Goal: Communication & Community: Participate in discussion

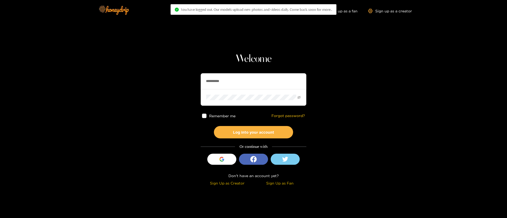
click at [271, 76] on input "**********" at bounding box center [254, 81] width 106 height 16
click at [272, 76] on input "**********" at bounding box center [254, 81] width 106 height 16
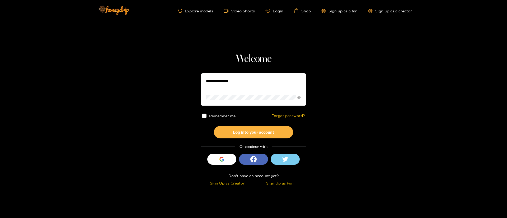
click at [283, 79] on input "text" at bounding box center [254, 81] width 106 height 16
click at [227, 89] on span at bounding box center [254, 97] width 106 height 16
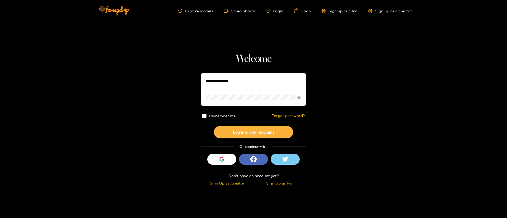
click at [227, 86] on input "text" at bounding box center [254, 81] width 106 height 16
click at [227, 84] on input "text" at bounding box center [254, 81] width 106 height 16
type input "**********"
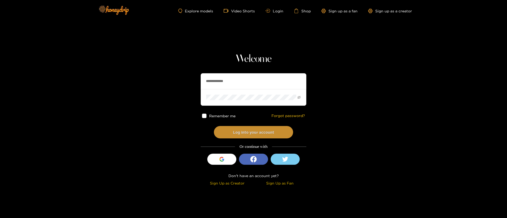
click at [258, 131] on button "Log into your account" at bounding box center [253, 132] width 79 height 12
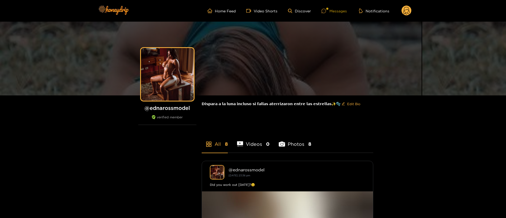
click at [323, 9] on icon at bounding box center [324, 11] width 4 height 4
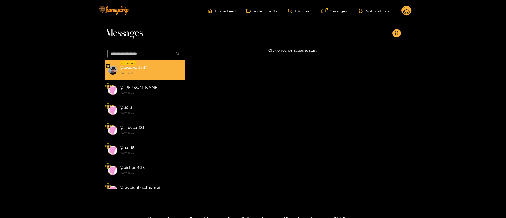
click at [146, 69] on strong "@ bigdaddy87" at bounding box center [134, 67] width 28 height 4
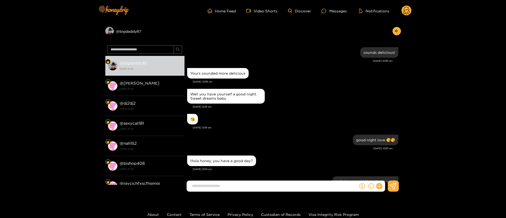
scroll to position [414, 0]
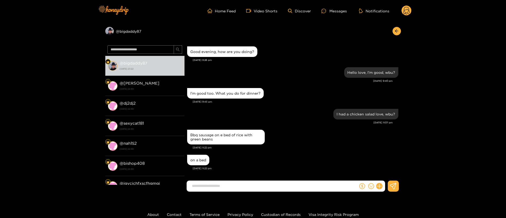
drag, startPoint x: 296, startPoint y: 127, endPoint x: 278, endPoint y: 113, distance: 21.7
click at [296, 127] on div "I had a chicken salad love, wbu? [DATE] 11:07 pm" at bounding box center [292, 118] width 211 height 21
click at [284, 107] on div "I'm good too. What you do for dinner? [DATE] 9:43 pm" at bounding box center [292, 97] width 211 height 21
click at [287, 137] on div "Bbq sausage on e bed of rice with green beans" at bounding box center [292, 137] width 211 height 17
click at [289, 136] on div "Bbq sausage on e bed of rice with green beans" at bounding box center [292, 137] width 211 height 17
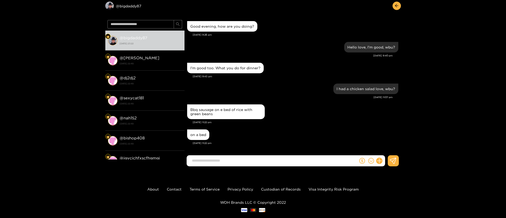
scroll to position [35, 0]
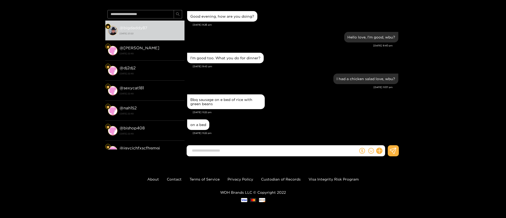
click at [274, 150] on input at bounding box center [273, 151] width 169 height 9
type input "**********"
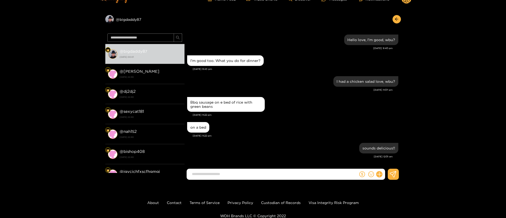
scroll to position [0, 0]
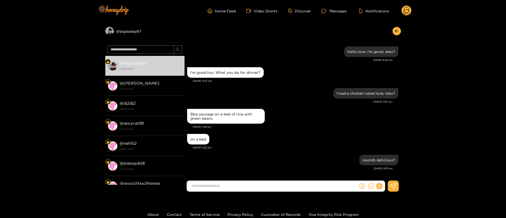
click at [406, 12] on icon at bounding box center [407, 11] width 6 height 9
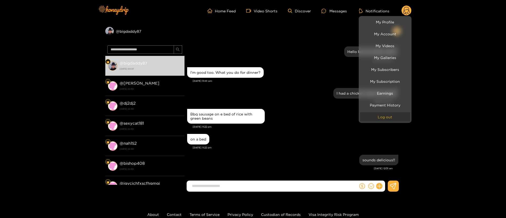
click at [393, 115] on button "Log out" at bounding box center [385, 117] width 50 height 9
